Goal: Task Accomplishment & Management: Use online tool/utility

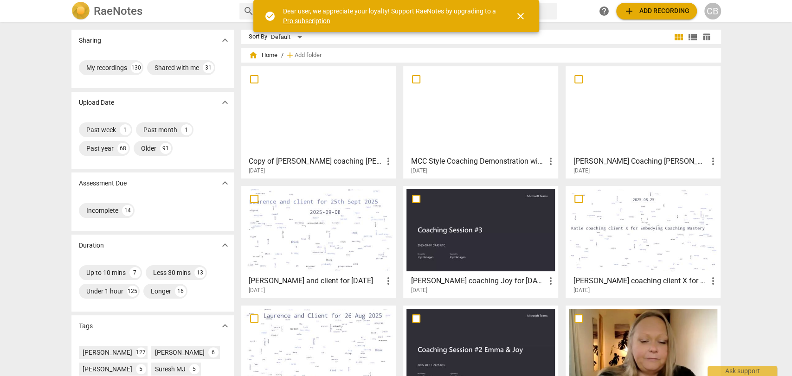
click at [642, 10] on span "add Add recording" at bounding box center [657, 11] width 66 height 11
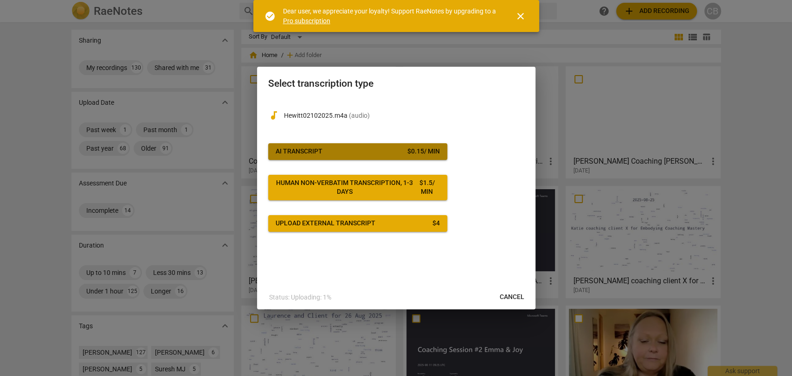
click at [392, 149] on span "AI Transcript $ 0.15 / min" at bounding box center [358, 151] width 164 height 9
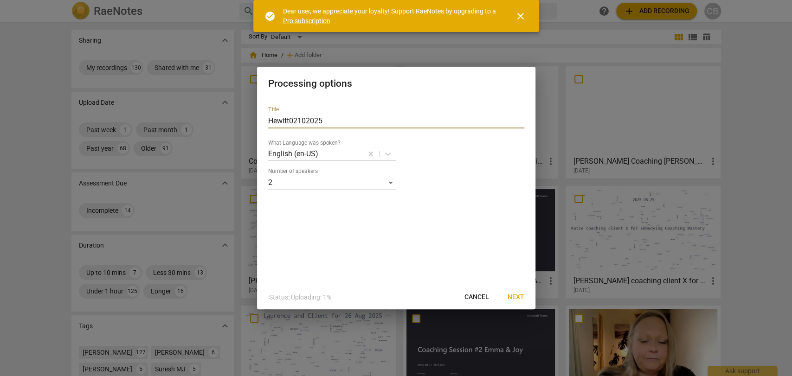
drag, startPoint x: 326, startPoint y: 120, endPoint x: 221, endPoint y: 131, distance: 106.4
click at [221, 131] on div "Processing options Title Hewitt02102025 What Language was spoken? English (en-U…" at bounding box center [396, 188] width 792 height 376
type input "[PERSON_NAME] for [DATE]"
click at [514, 294] on span "Next" at bounding box center [516, 297] width 17 height 9
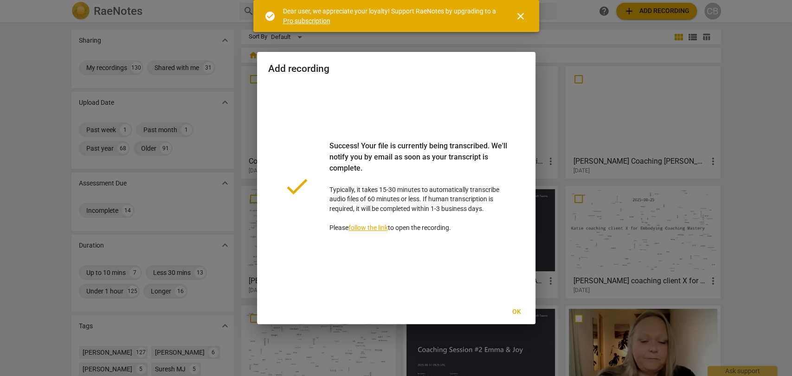
click at [517, 309] on span "Ok" at bounding box center [517, 312] width 15 height 9
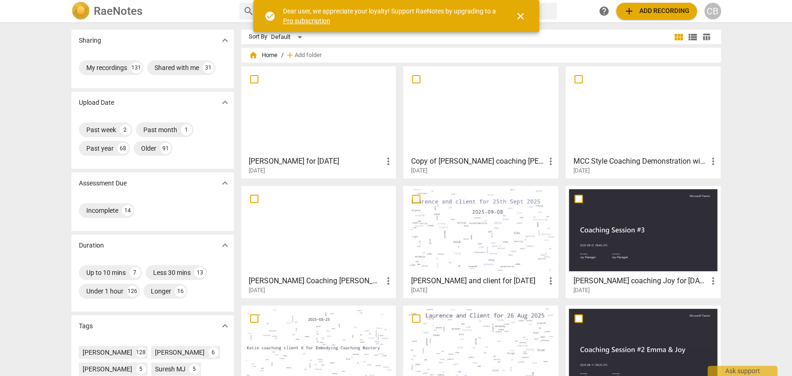
click at [323, 115] on div at bounding box center [319, 111] width 149 height 82
click at [323, 0] on html "[PERSON_NAME] search help add Add recording CB Sharing expand_more My recording…" at bounding box center [396, 0] width 792 height 0
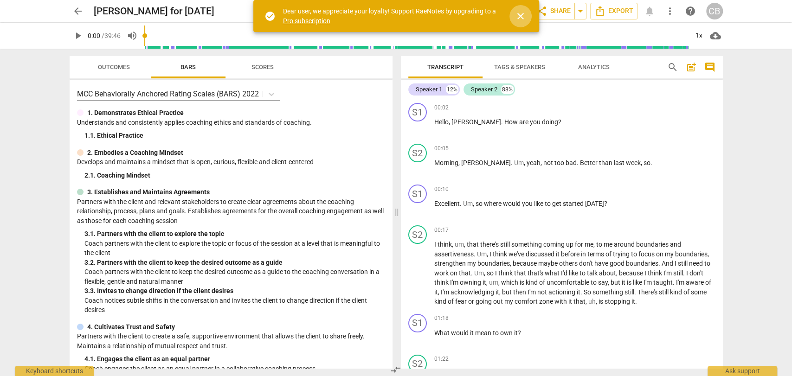
click at [523, 17] on span "close" at bounding box center [520, 16] width 11 height 11
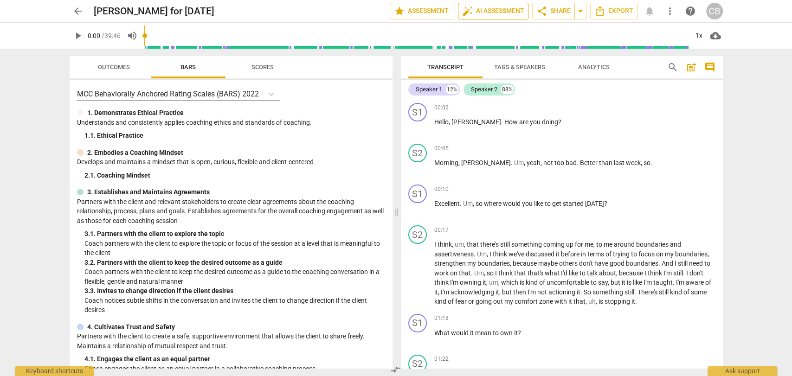
click at [509, 12] on span "auto_fix_high AI Assessment" at bounding box center [493, 11] width 62 height 11
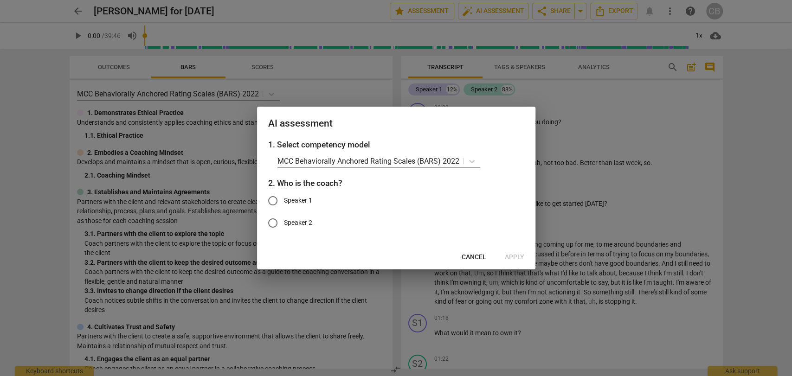
click at [568, 117] on div at bounding box center [396, 188] width 792 height 376
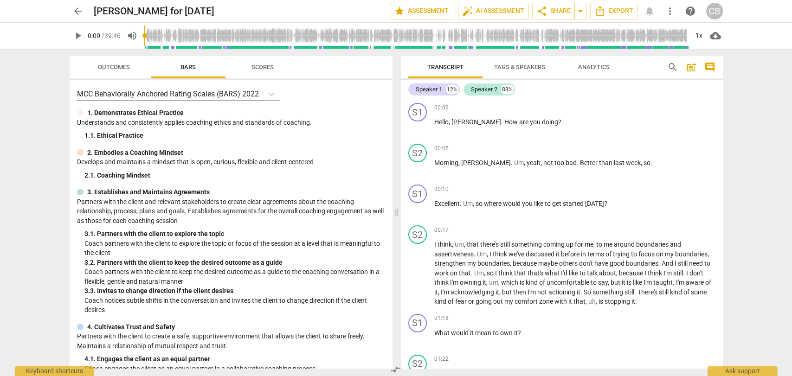
click at [505, 70] on span "Tags & Speakers" at bounding box center [519, 67] width 51 height 7
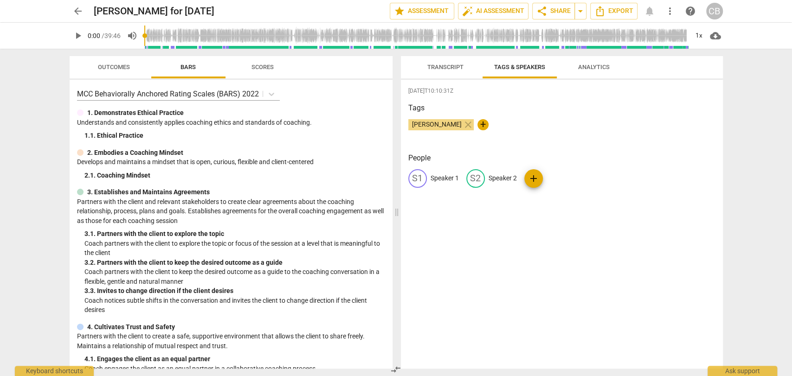
click at [453, 69] on span "Transcript" at bounding box center [446, 67] width 36 height 7
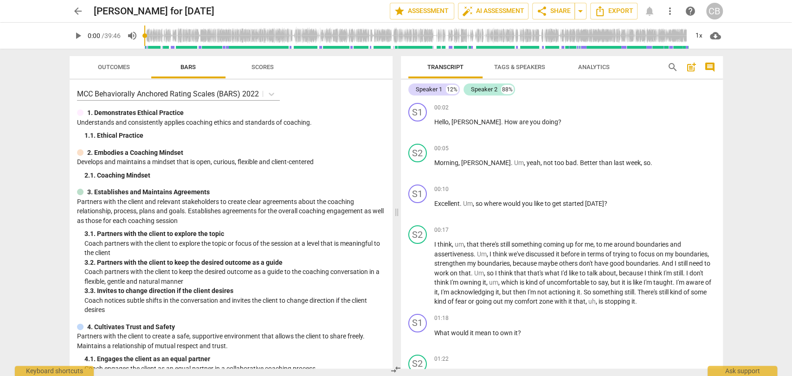
click at [500, 66] on span "Tags & Speakers" at bounding box center [519, 67] width 51 height 7
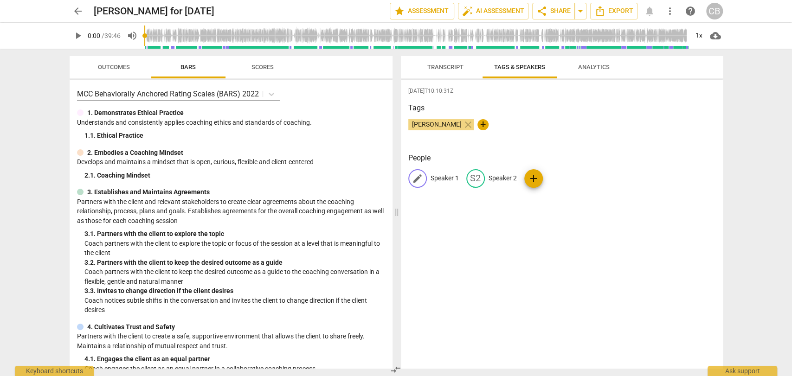
click at [440, 179] on p "Speaker 1" at bounding box center [445, 179] width 28 height 10
type input "Coach [PERSON_NAME]"
click at [574, 175] on p "Speaker 2" at bounding box center [563, 179] width 28 height 10
type input "Client"
click at [550, 229] on div "[DATE]T10:10:31Z Tags [PERSON_NAME] close + People CL Coach [PERSON_NAME] edit …" at bounding box center [562, 224] width 322 height 289
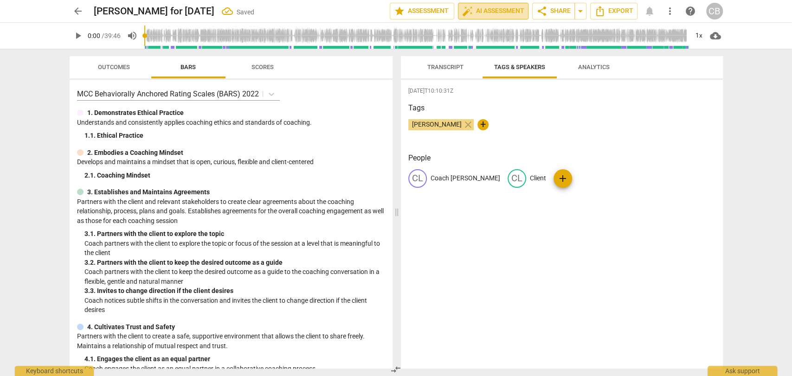
click at [488, 6] on span "auto_fix_high AI Assessment" at bounding box center [493, 11] width 62 height 11
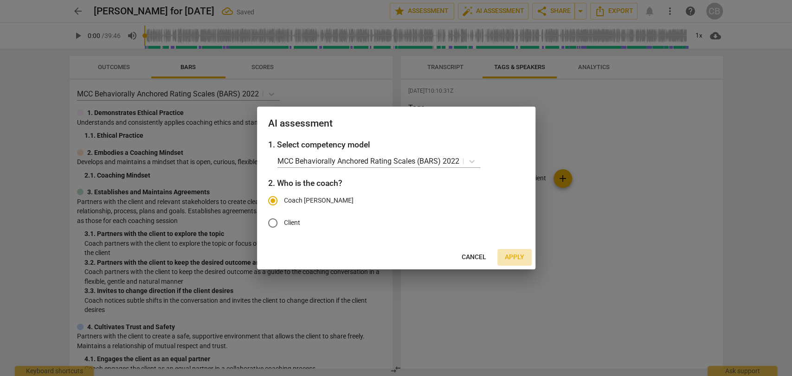
click at [512, 256] on span "Apply" at bounding box center [514, 257] width 19 height 9
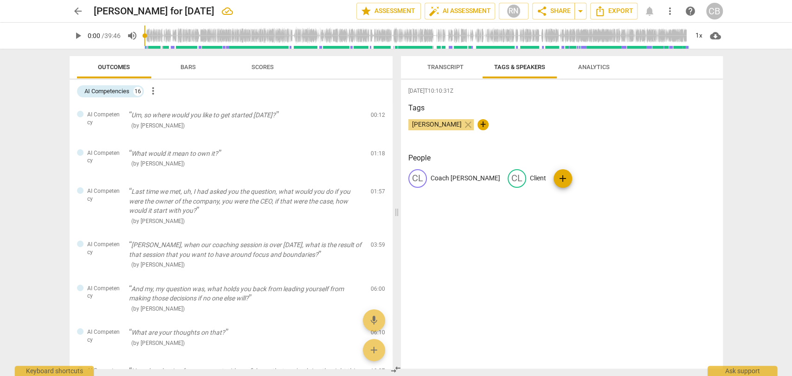
click at [648, 12] on div "arrow_back [PERSON_NAME] for [DATE] edit star Assessment auto_fix_high AI Asses…" at bounding box center [397, 11] width 654 height 17
click at [459, 68] on span "Transcript" at bounding box center [446, 67] width 36 height 7
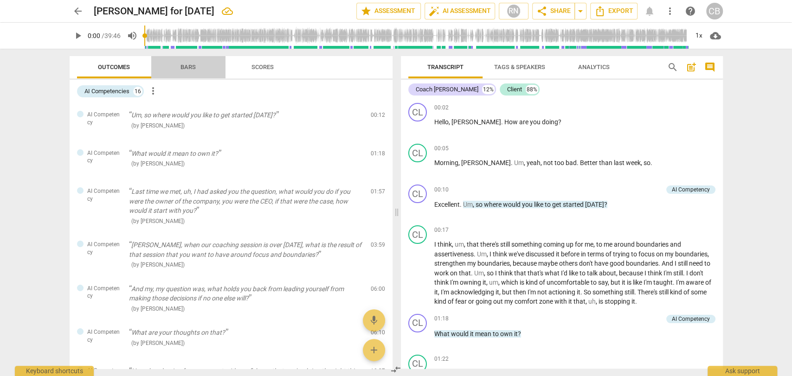
click at [199, 69] on span "Bars" at bounding box center [188, 67] width 38 height 13
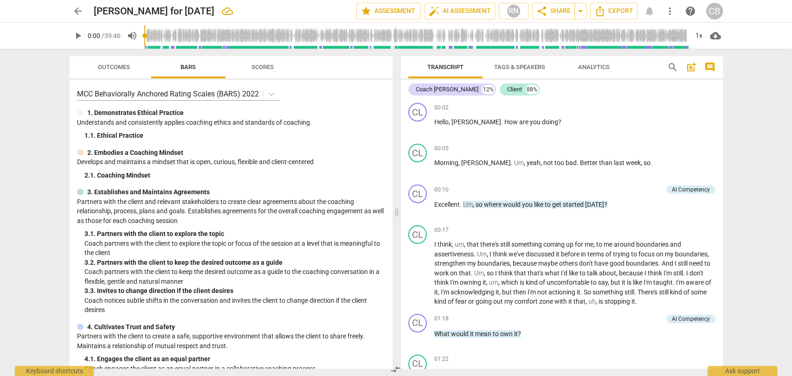
click at [126, 64] on span "Outcomes" at bounding box center [114, 67] width 32 height 7
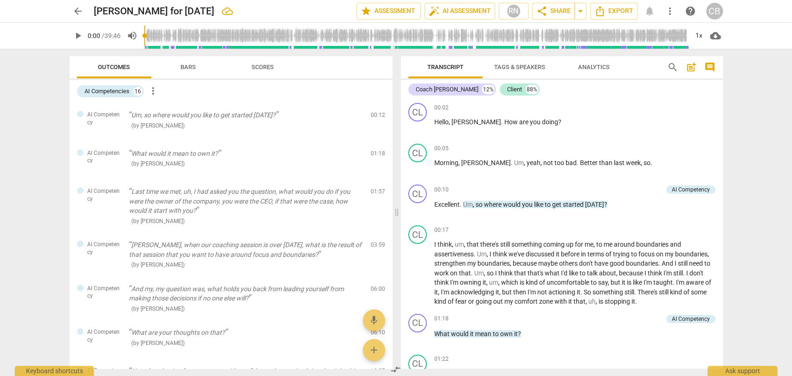
click at [186, 68] on span "Bars" at bounding box center [188, 67] width 15 height 7
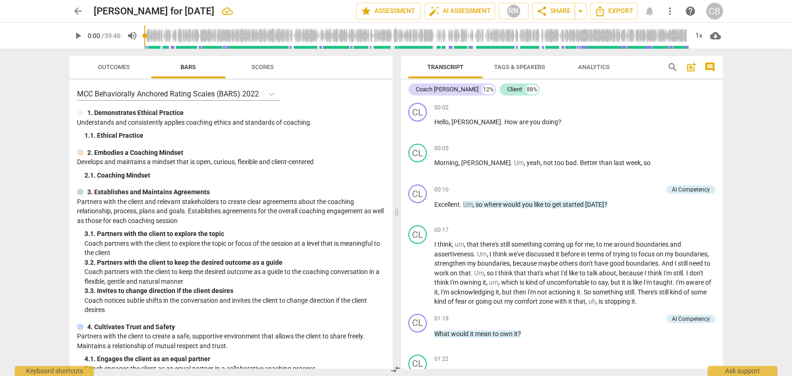
click at [653, 11] on div "arrow_back [PERSON_NAME] for [DATE] edit star Assessment auto_fix_high AI Asses…" at bounding box center [397, 11] width 654 height 17
click at [647, 11] on div "arrow_back [PERSON_NAME] for [DATE] edit star Assessment auto_fix_high AI Asses…" at bounding box center [397, 11] width 654 height 17
click at [465, 13] on span "auto_fix_high AI Assessment" at bounding box center [460, 11] width 62 height 11
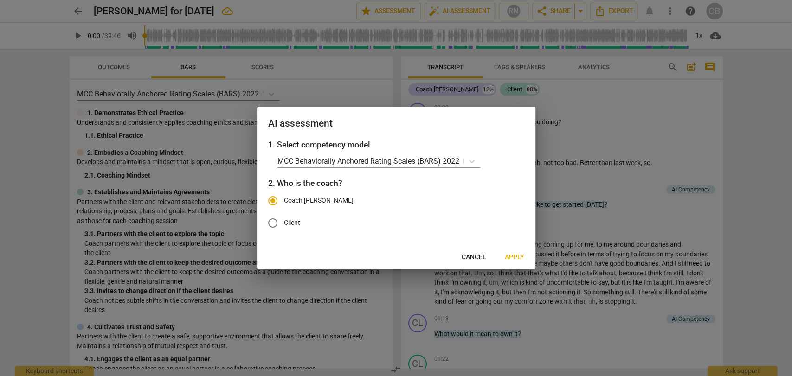
click at [583, 168] on div at bounding box center [396, 188] width 792 height 376
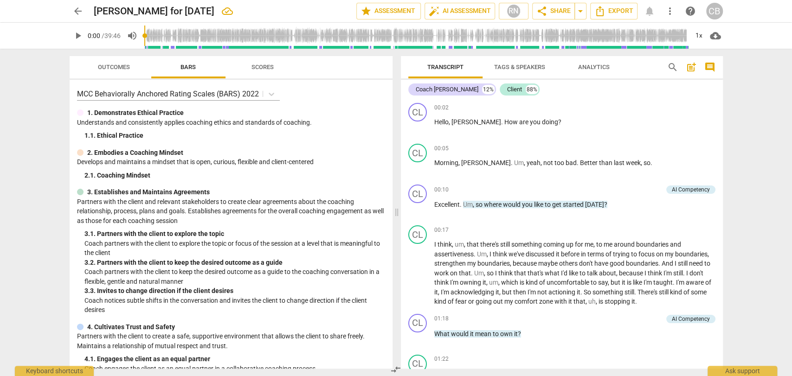
click at [588, 71] on span "Analytics" at bounding box center [594, 67] width 54 height 13
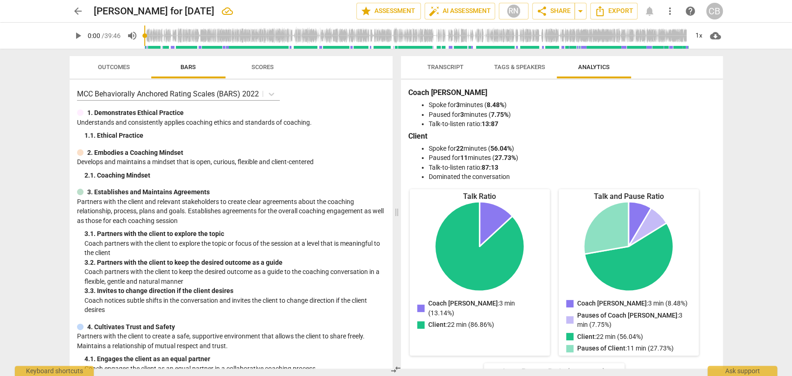
click at [449, 66] on span "Transcript" at bounding box center [446, 67] width 36 height 7
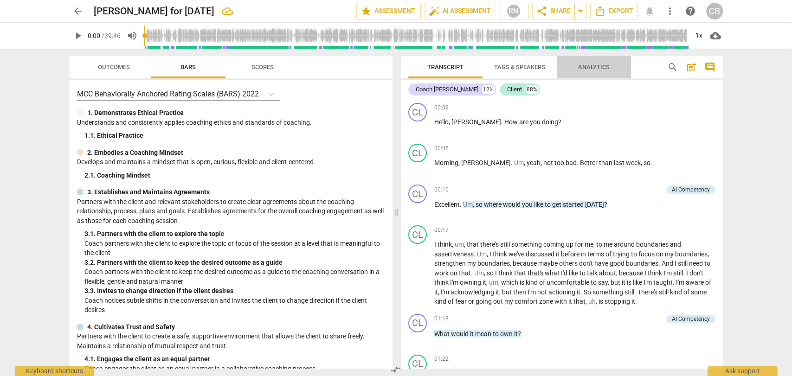
click at [583, 67] on span "Analytics" at bounding box center [594, 67] width 32 height 7
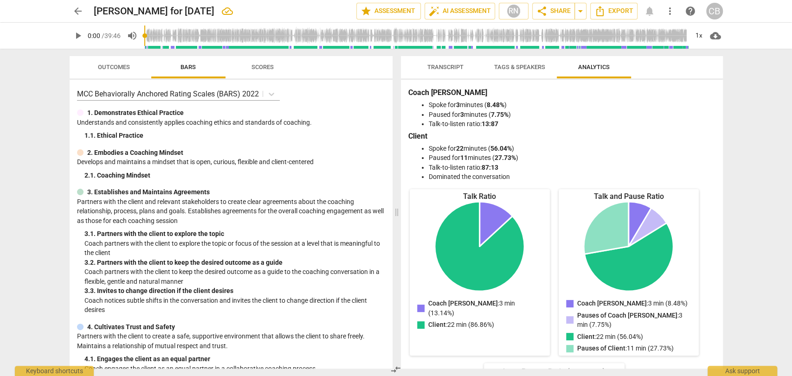
click at [515, 58] on button "Tags & Speakers" at bounding box center [520, 67] width 74 height 22
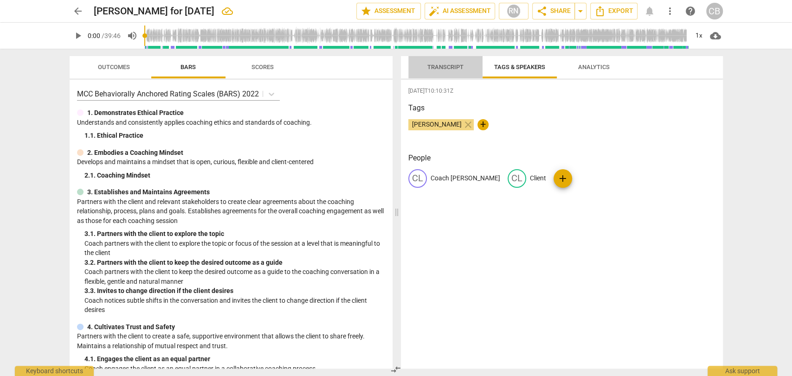
click at [452, 70] on span "Transcript" at bounding box center [446, 67] width 36 height 7
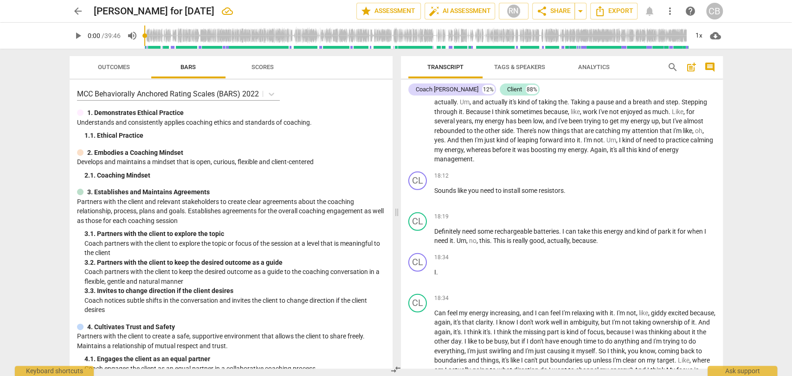
click at [120, 67] on span "Outcomes" at bounding box center [114, 67] width 32 height 7
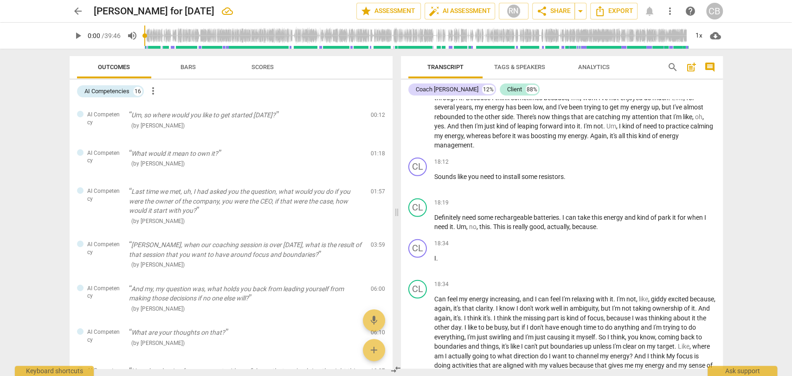
scroll to position [1830, 0]
click at [167, 68] on span "Bars" at bounding box center [188, 67] width 74 height 13
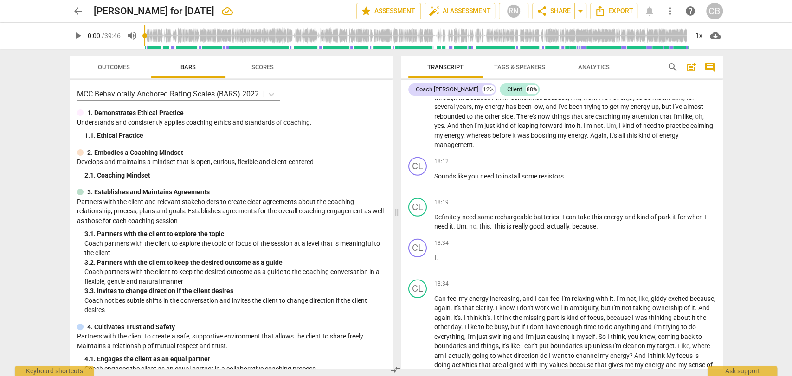
click at [264, 69] on span "Scores" at bounding box center [263, 67] width 22 height 7
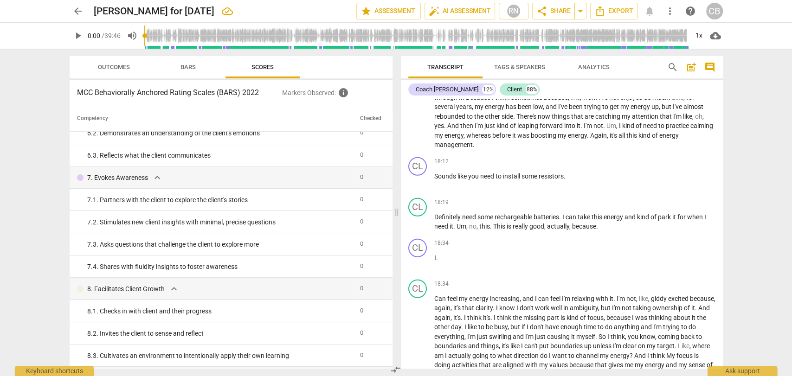
scroll to position [557, 0]
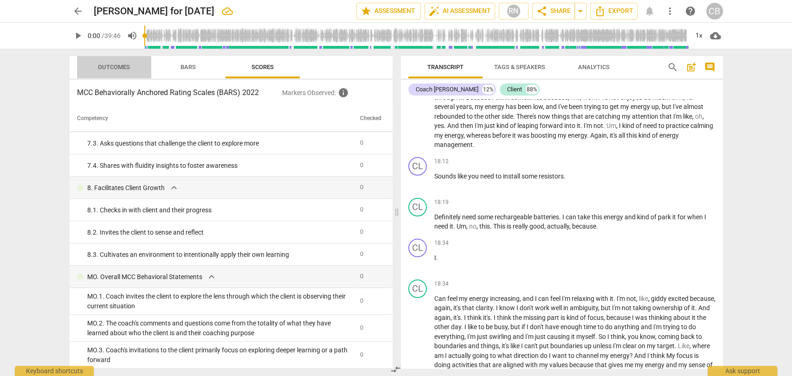
click at [120, 68] on span "Outcomes" at bounding box center [114, 67] width 32 height 7
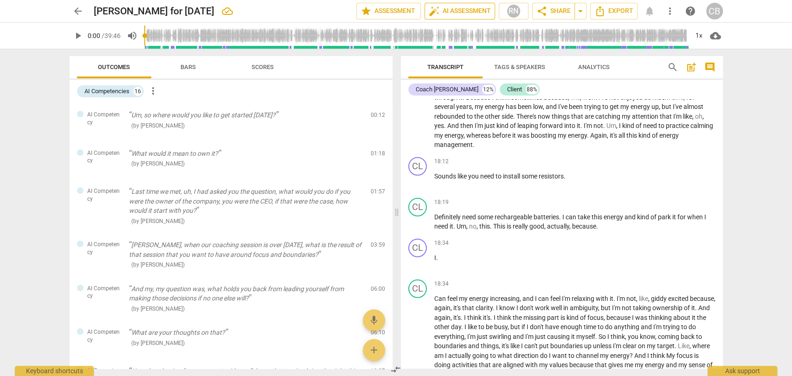
click at [461, 9] on span "auto_fix_high AI Assessment" at bounding box center [460, 11] width 62 height 11
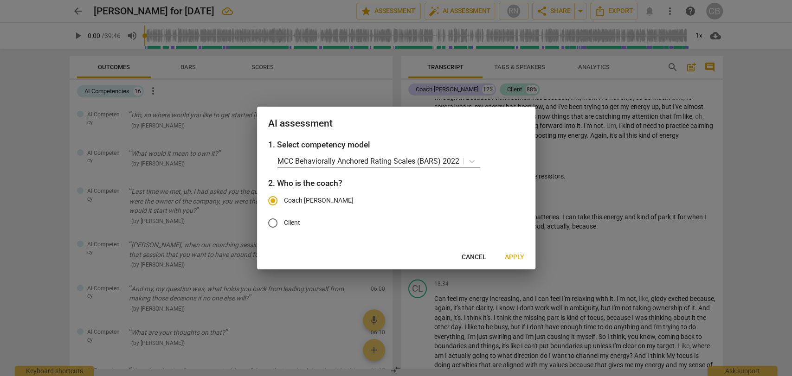
click at [511, 256] on span "Apply" at bounding box center [514, 257] width 19 height 9
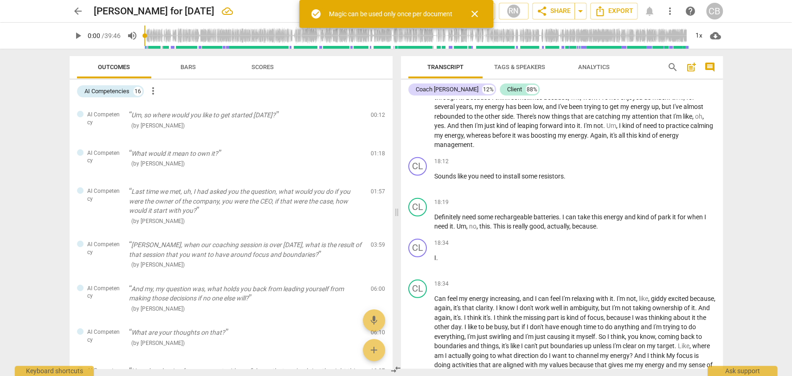
click at [479, 11] on span "close" at bounding box center [474, 13] width 11 height 11
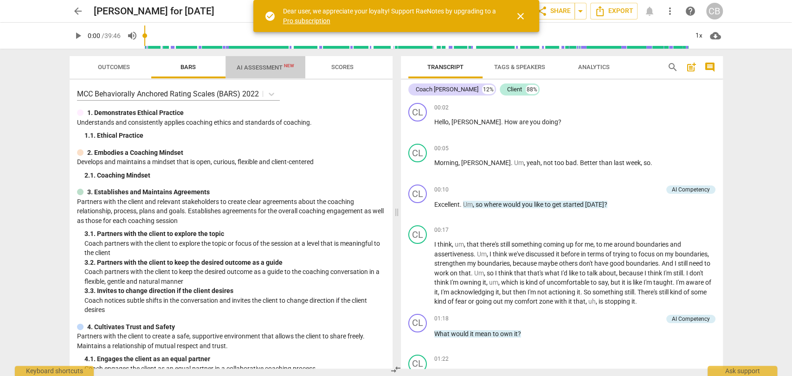
click at [274, 68] on span "AI Assessment New" at bounding box center [266, 67] width 58 height 7
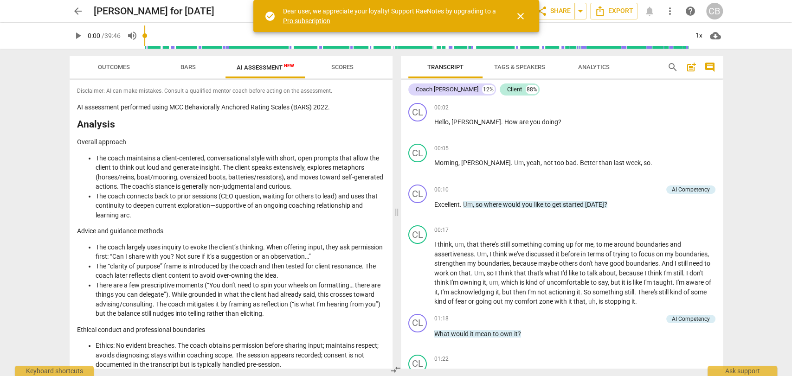
click at [518, 14] on span "close" at bounding box center [520, 16] width 11 height 11
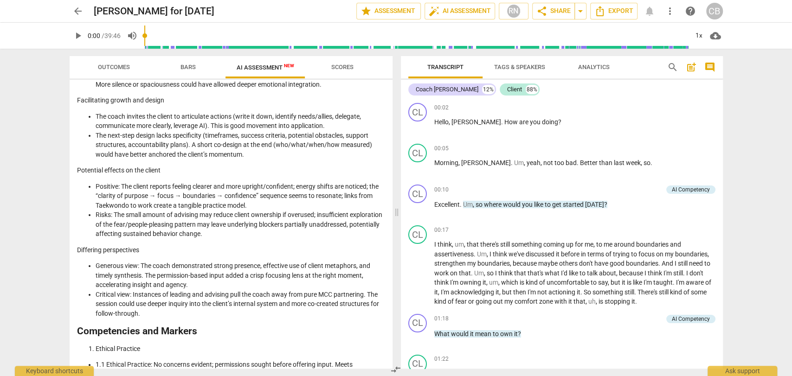
scroll to position [487, 0]
